Goal: Check status: Check status

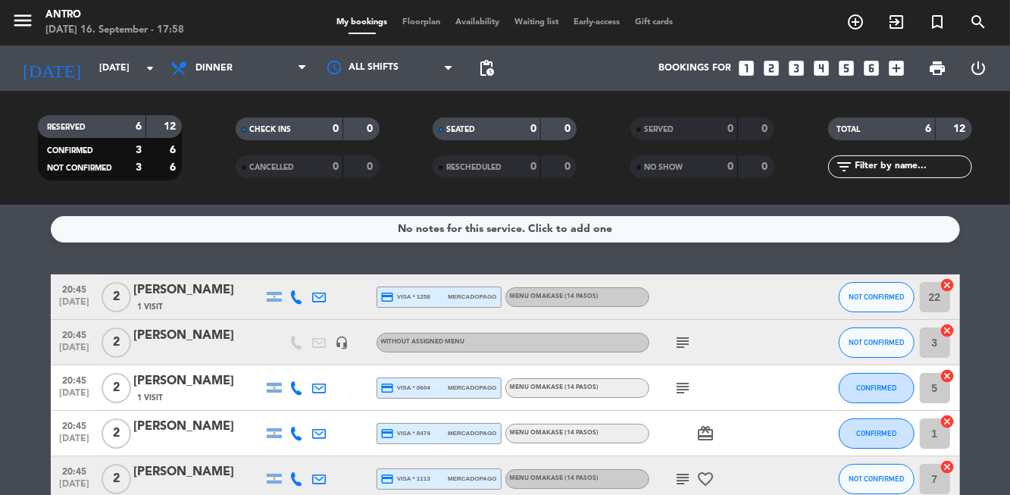
click at [148, 76] on icon "arrow_drop_down" at bounding box center [150, 68] width 18 height 18
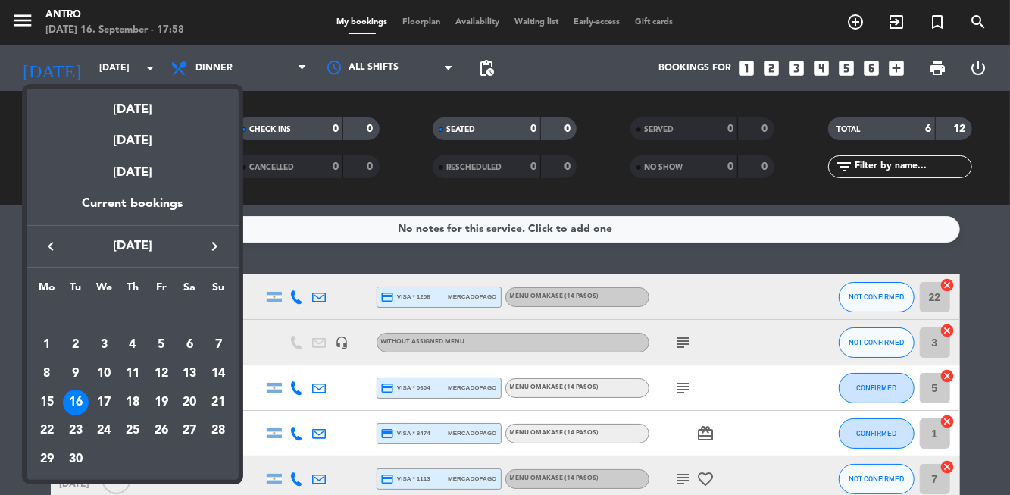
click at [93, 407] on div "17" at bounding box center [104, 402] width 26 height 26
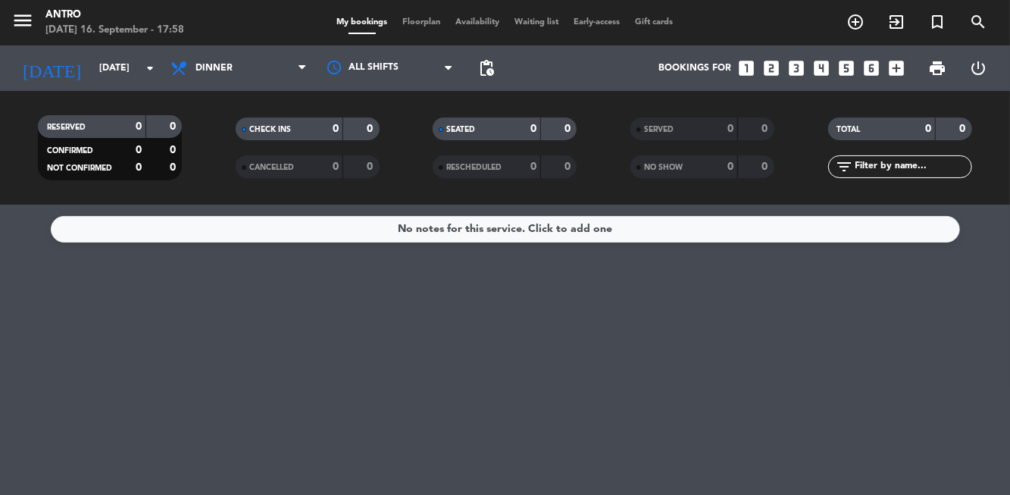
click at [154, 76] on icon "arrow_drop_down" at bounding box center [150, 68] width 18 height 18
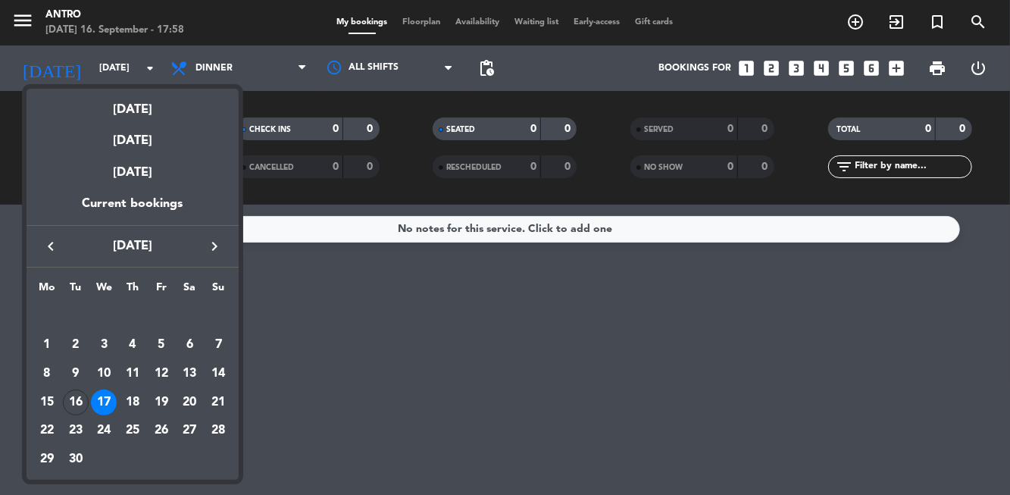
click at [142, 409] on div "18" at bounding box center [133, 402] width 26 height 26
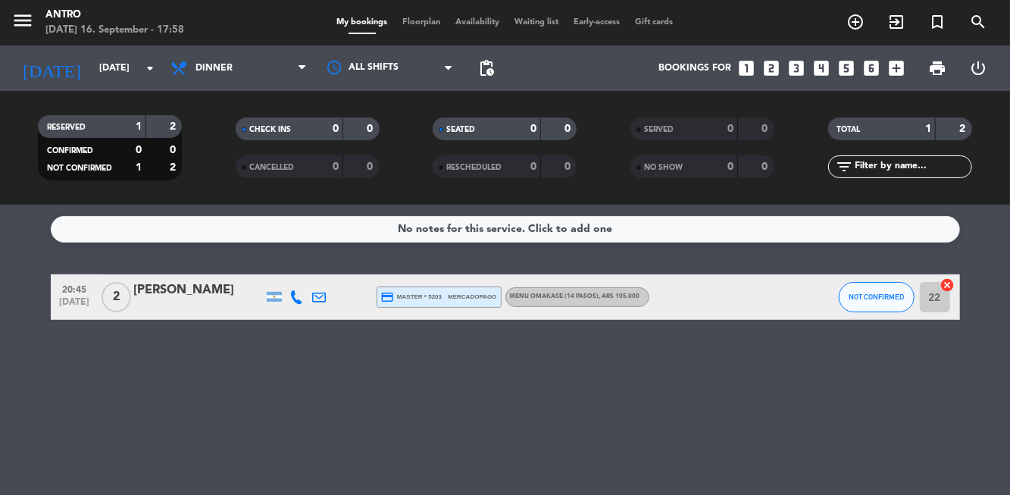
click at [133, 73] on input "[DATE]" at bounding box center [156, 68] width 128 height 26
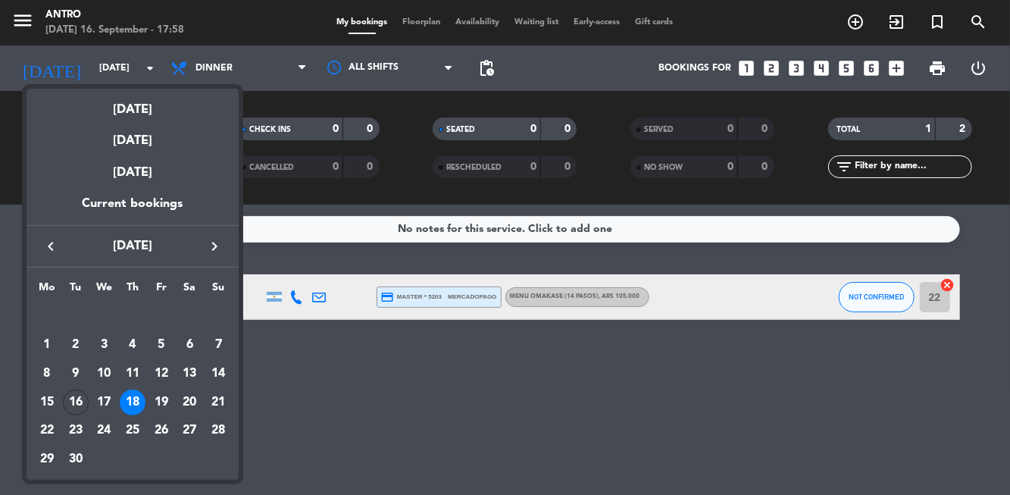
click at [100, 403] on div "17" at bounding box center [104, 402] width 26 height 26
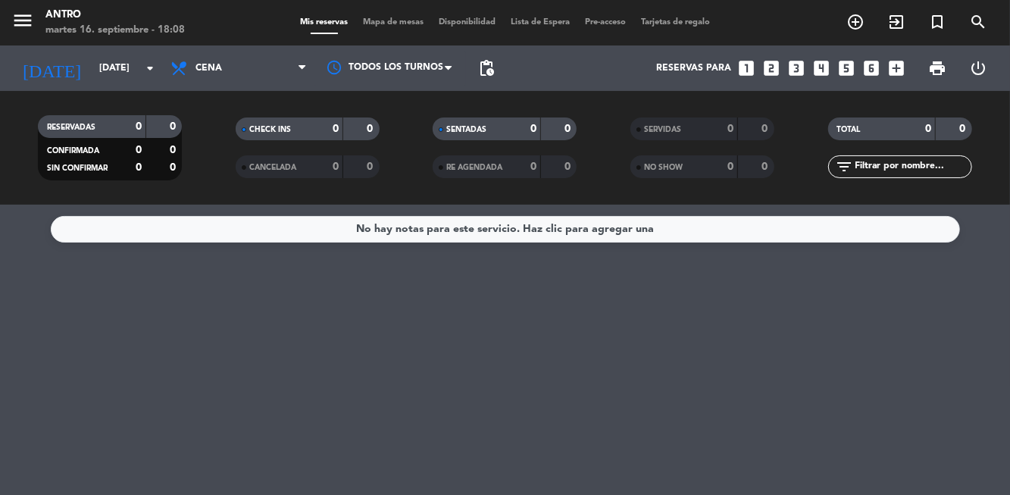
click at [150, 74] on icon "arrow_drop_down" at bounding box center [150, 68] width 18 height 18
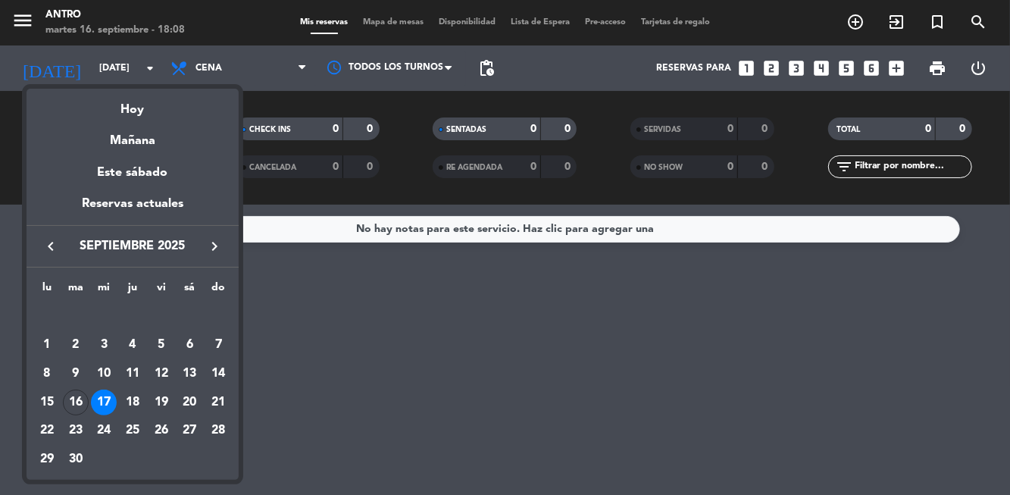
click at [76, 396] on div "16" at bounding box center [76, 402] width 26 height 26
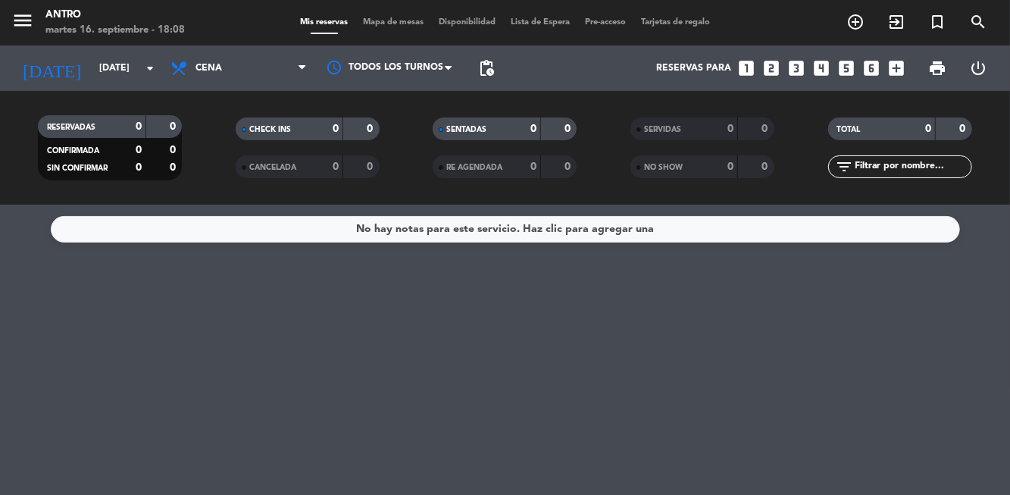
type input "[DATE]"
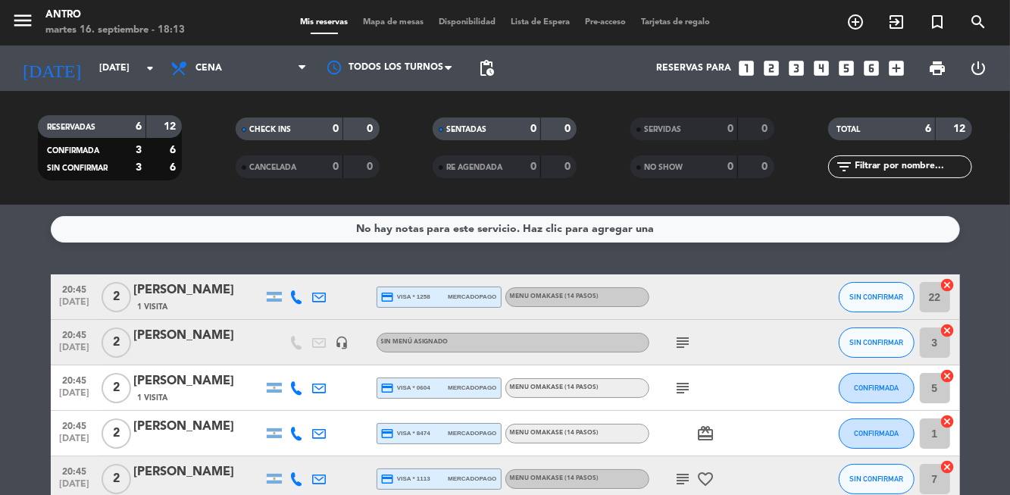
scroll to position [55, 0]
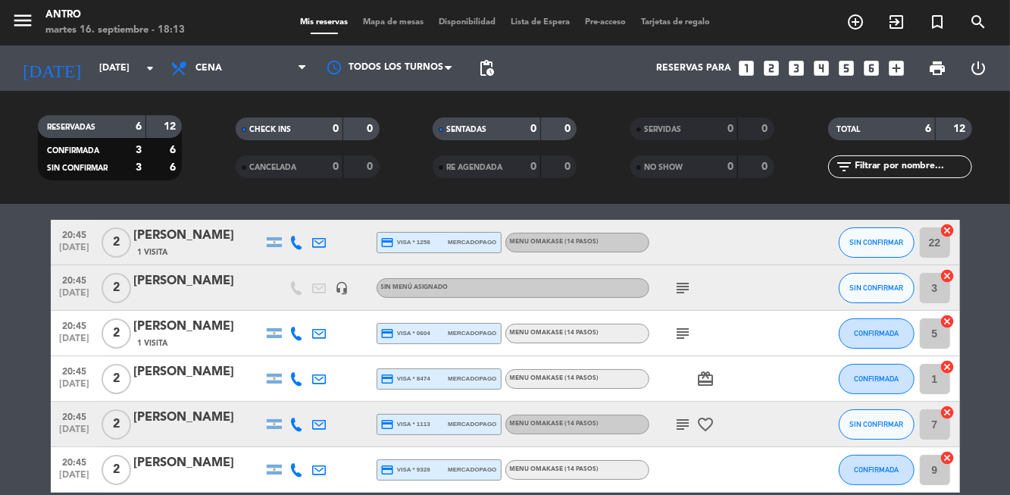
click at [764, 236] on div at bounding box center [717, 242] width 136 height 45
click at [792, 246] on div at bounding box center [805, 242] width 41 height 45
click at [157, 239] on div "[PERSON_NAME]" at bounding box center [198, 236] width 129 height 20
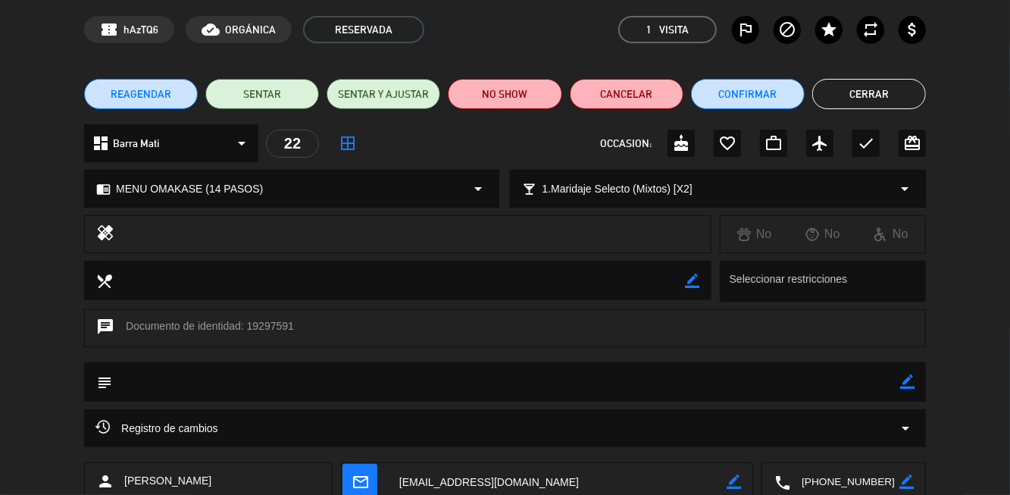
scroll to position [56, 0]
